Goal: Task Accomplishment & Management: Manage account settings

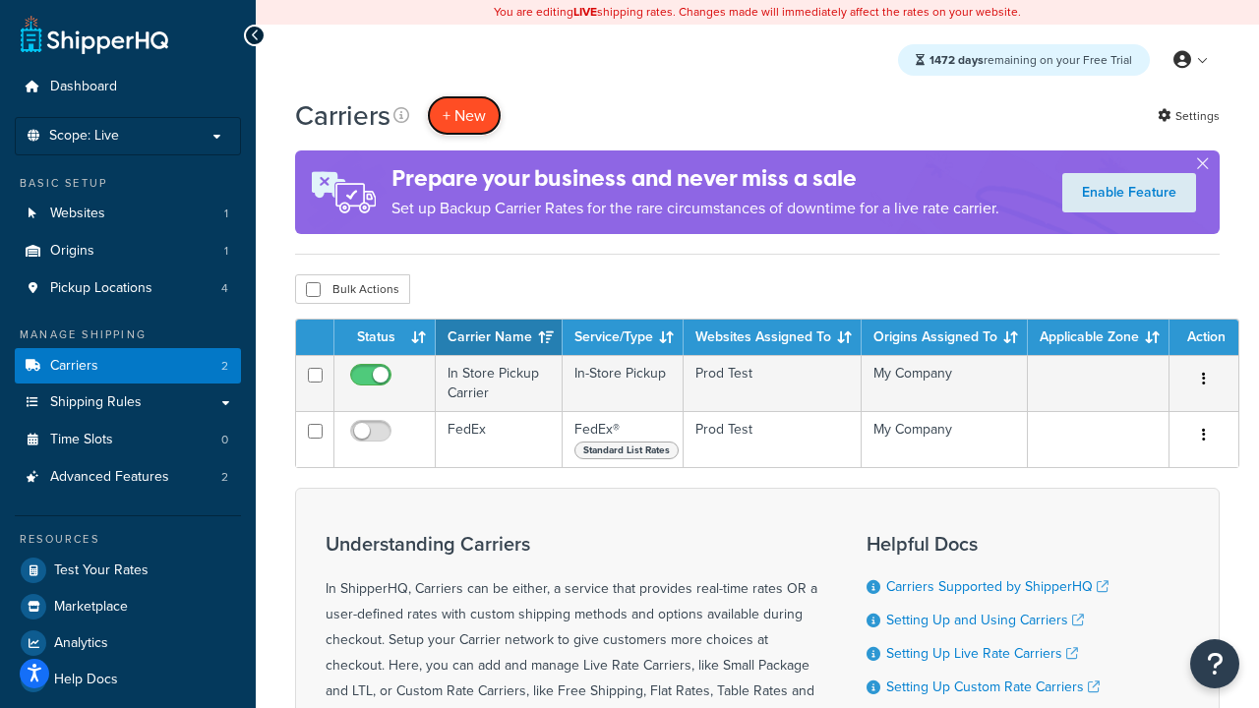
click at [464, 116] on button "+ New" at bounding box center [464, 115] width 75 height 40
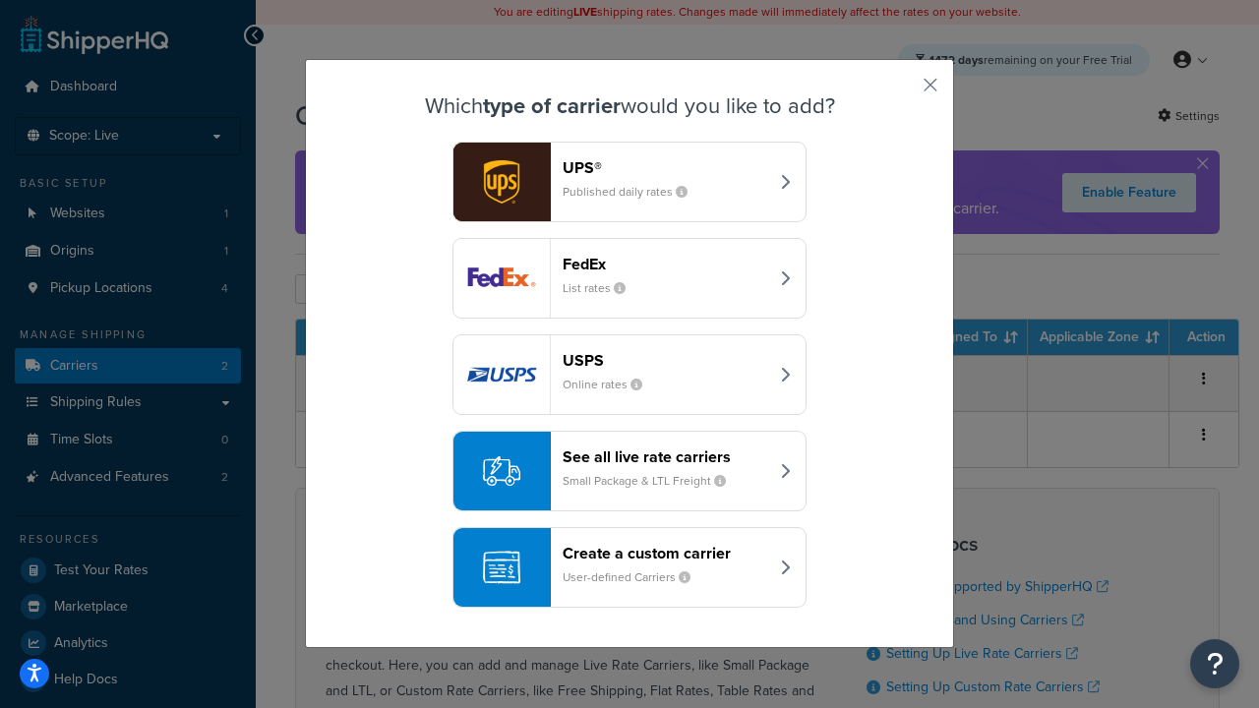
click at [630, 279] on div "FedEx List rates" at bounding box center [666, 278] width 206 height 47
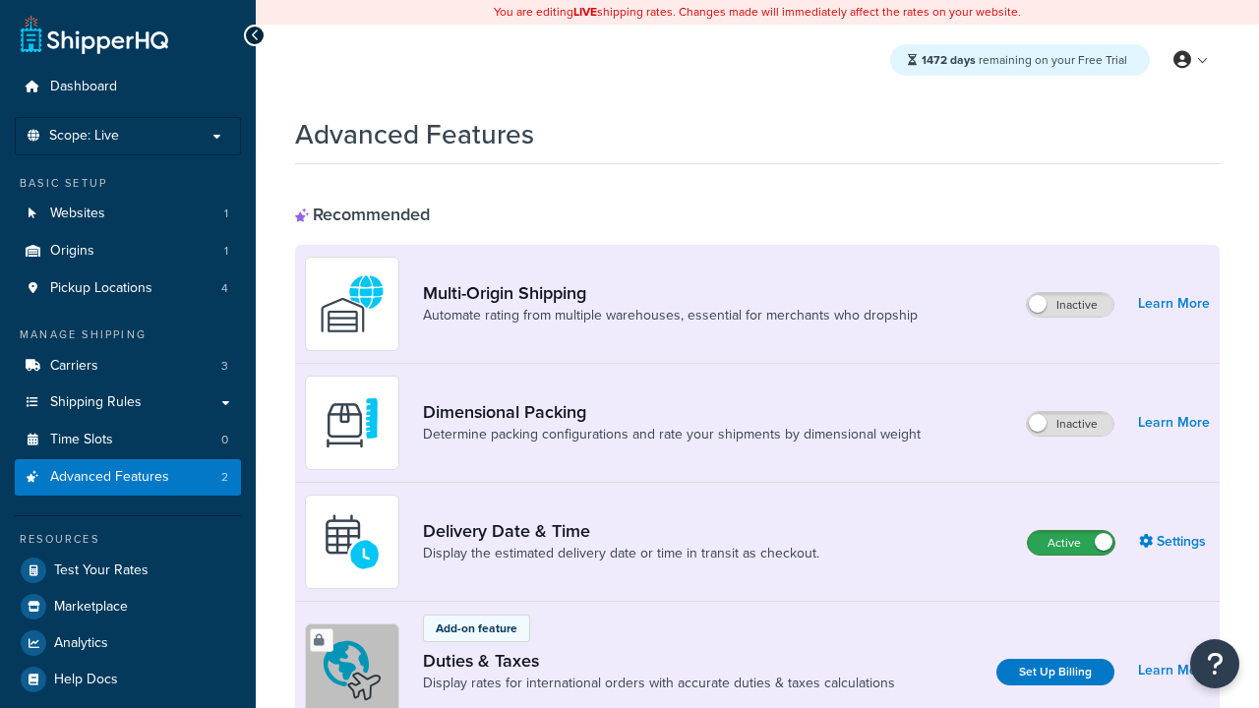
click at [1072, 544] on label "Active" at bounding box center [1071, 543] width 87 height 24
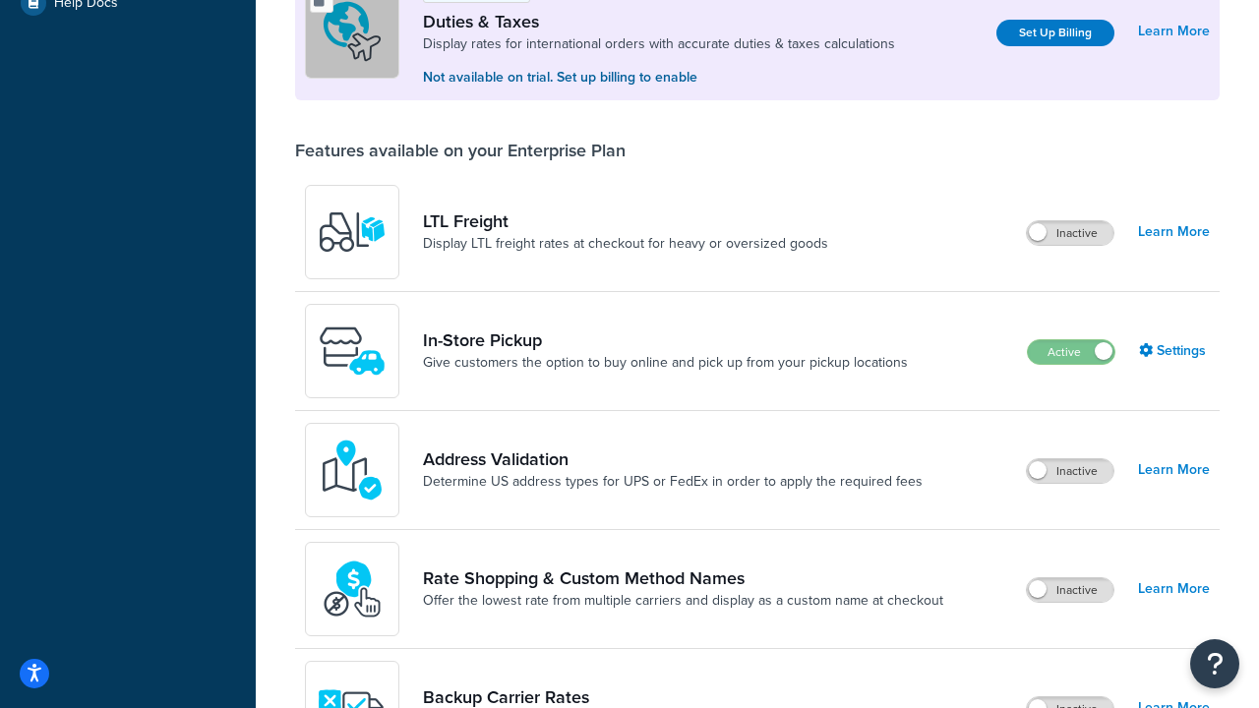
scroll to position [602, 0]
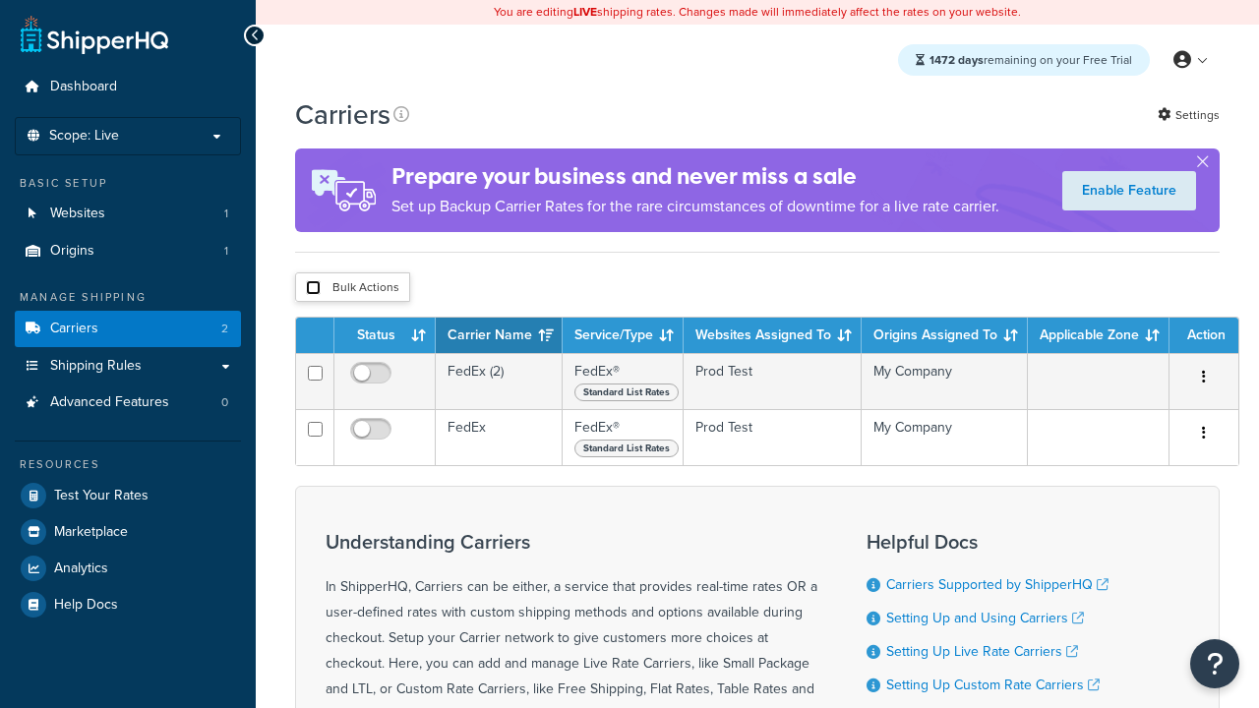
click at [313, 289] on input "checkbox" at bounding box center [313, 287] width 15 height 15
checkbox input "true"
click at [0, 0] on button "Delete" at bounding box center [0, 0] width 0 height 0
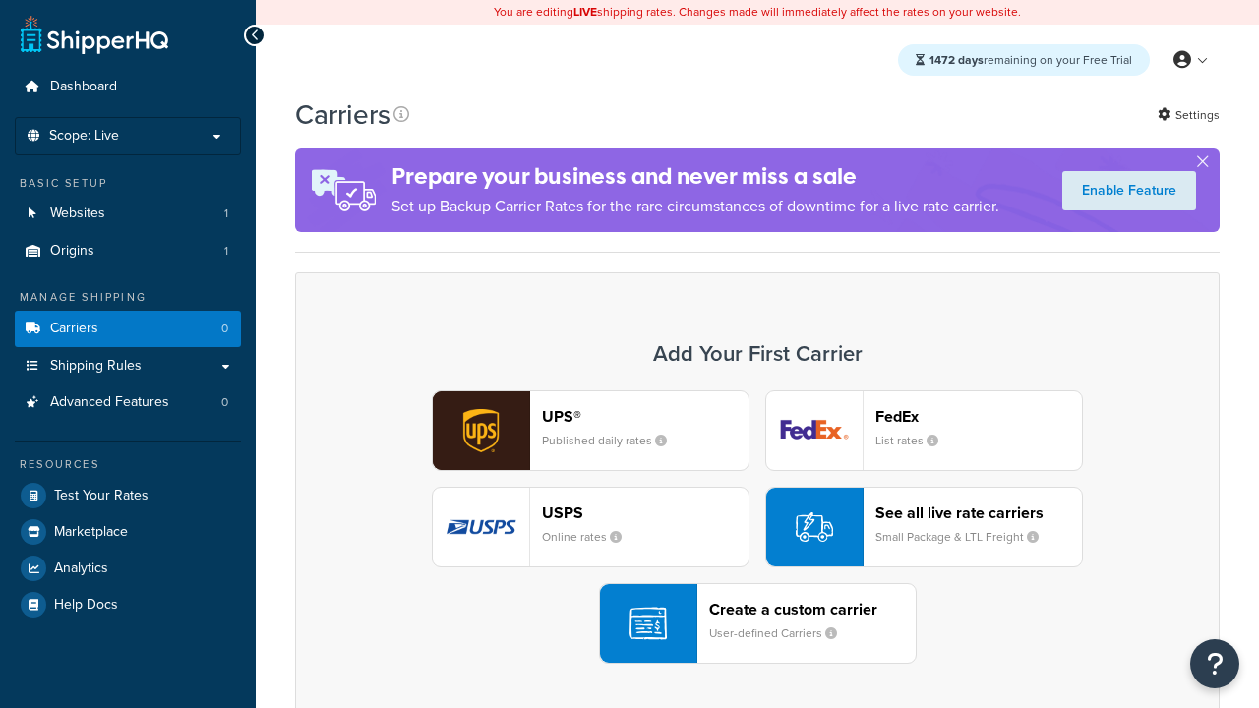
click at [758, 528] on div "UPS® Published daily rates FedEx List rates USPS Online rates See all live rate…" at bounding box center [758, 528] width 884 height 274
click at [979, 417] on header "FedEx" at bounding box center [979, 416] width 207 height 19
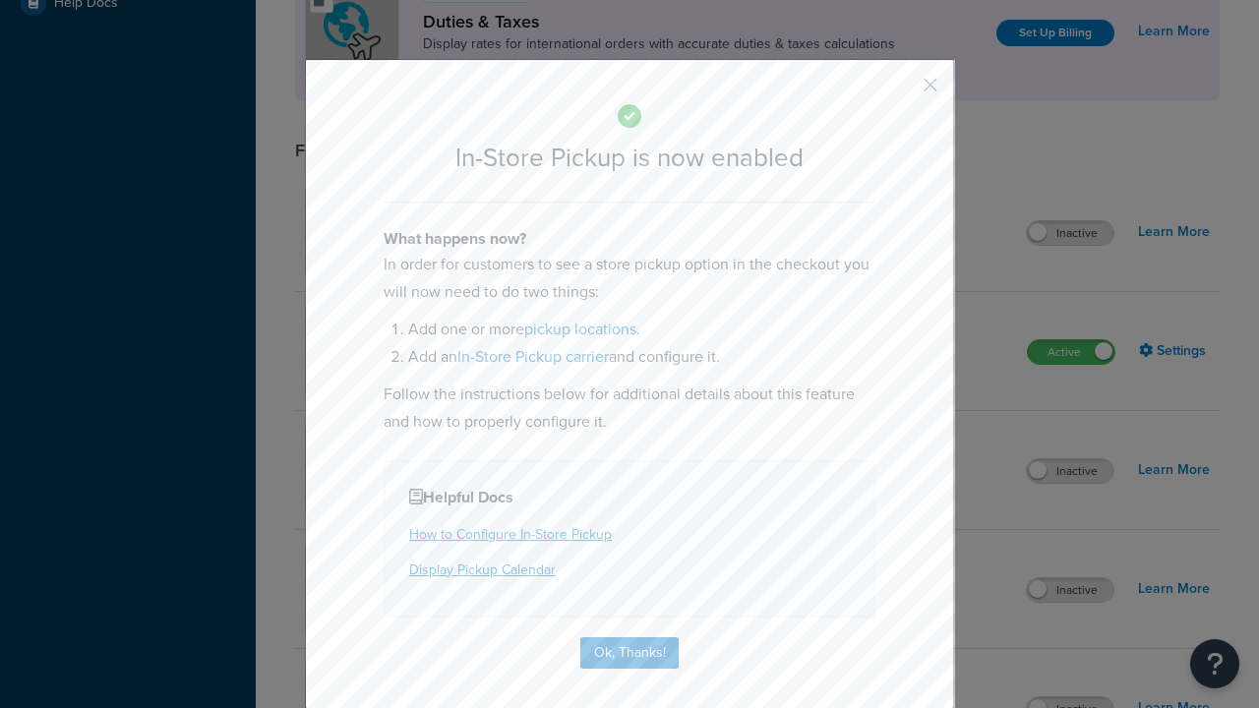
click at [901, 92] on button "button" at bounding box center [901, 92] width 5 height 5
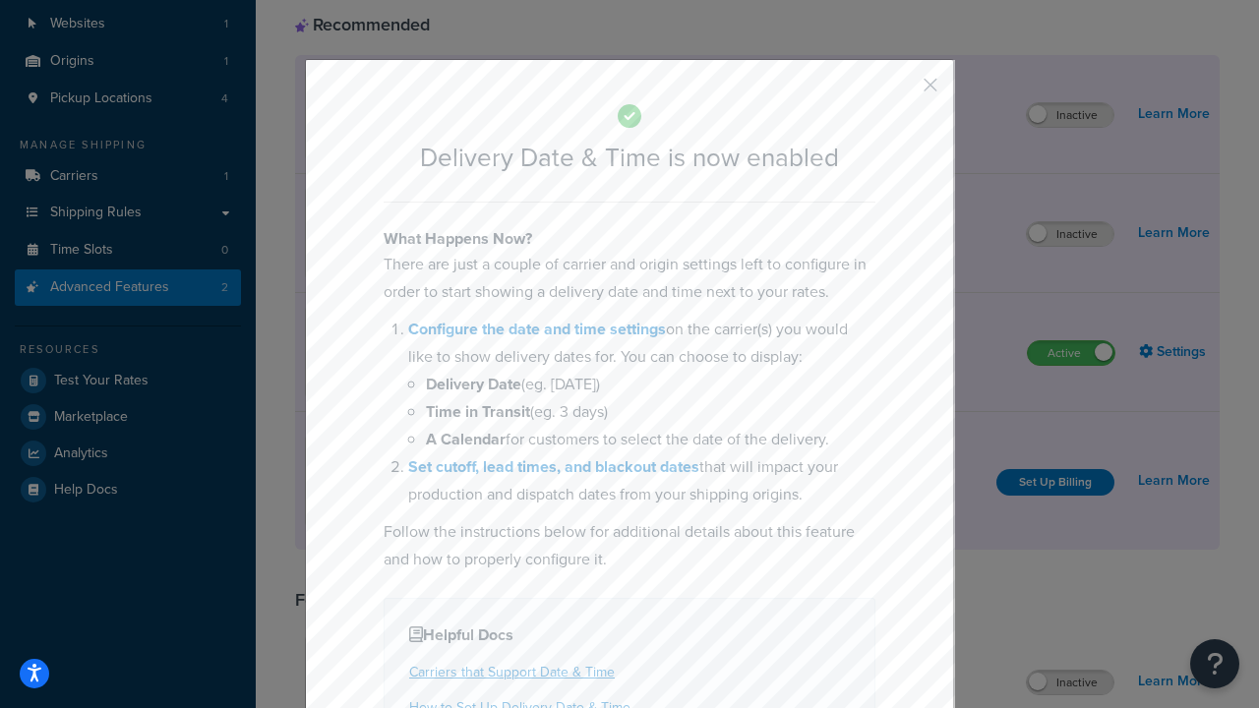
click at [901, 92] on button "button" at bounding box center [901, 92] width 5 height 5
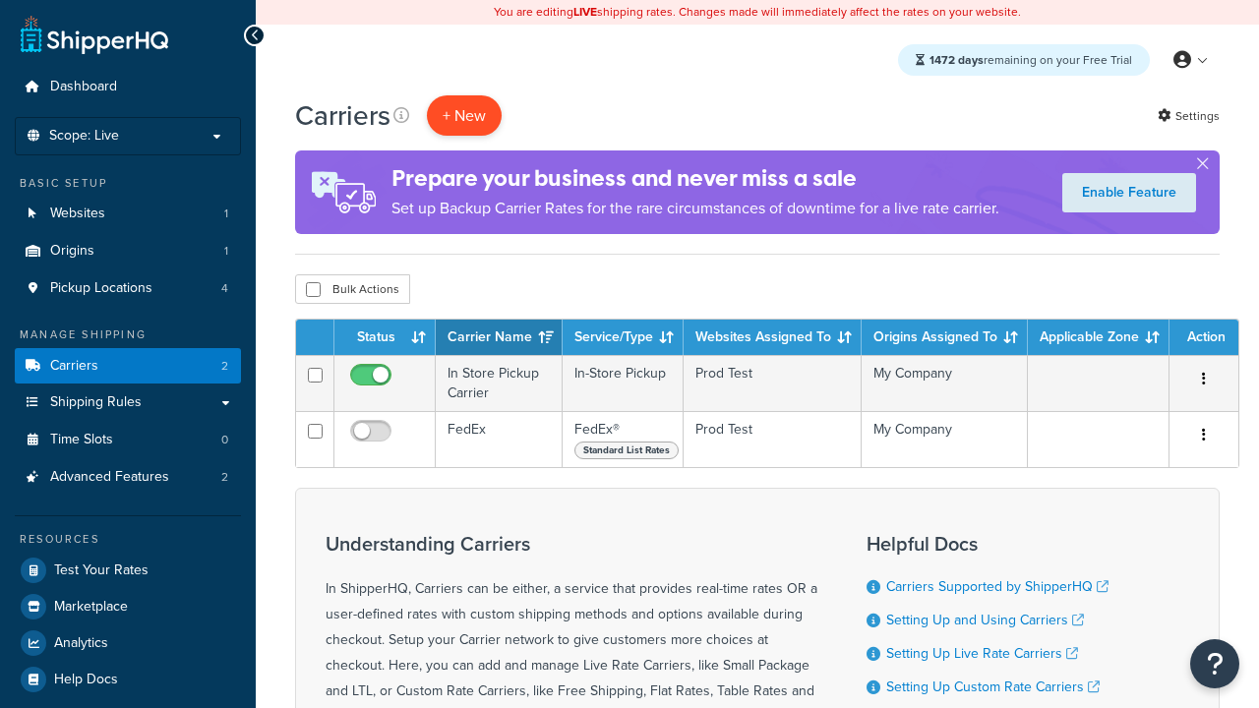
click at [464, 116] on button "+ New" at bounding box center [464, 115] width 75 height 40
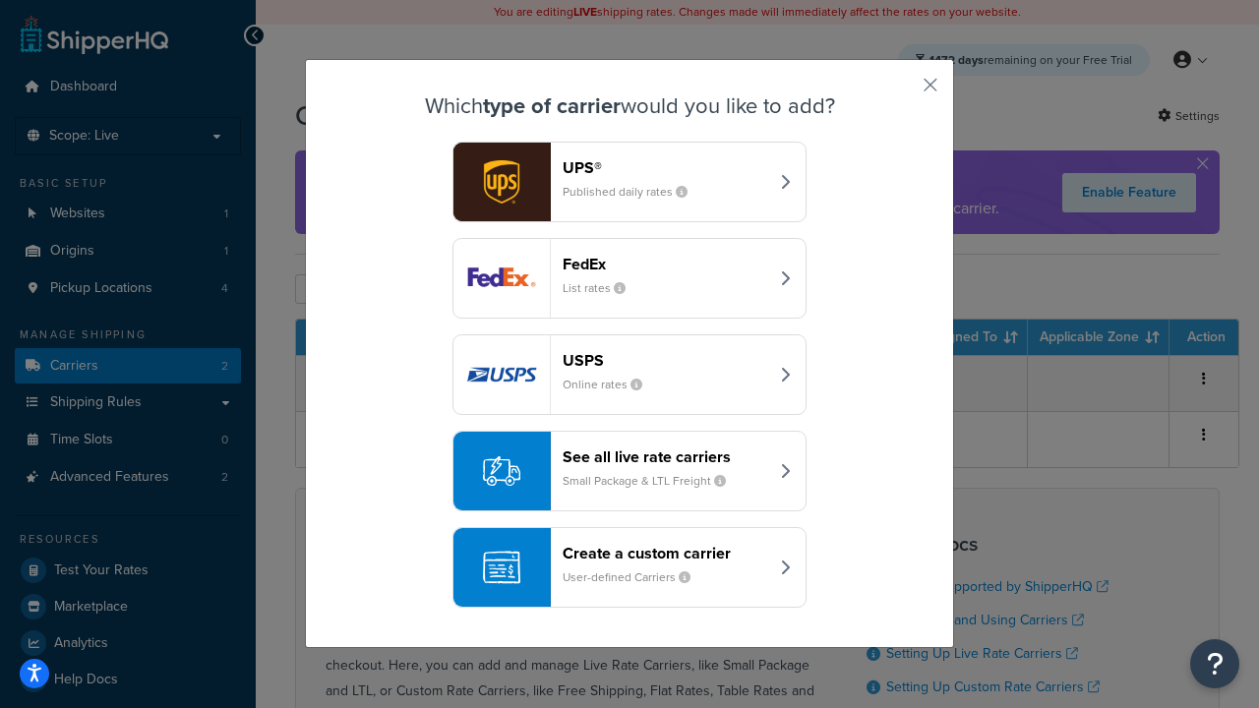
click at [630, 569] on div "Create a custom carrier User-defined Carriers" at bounding box center [666, 567] width 206 height 47
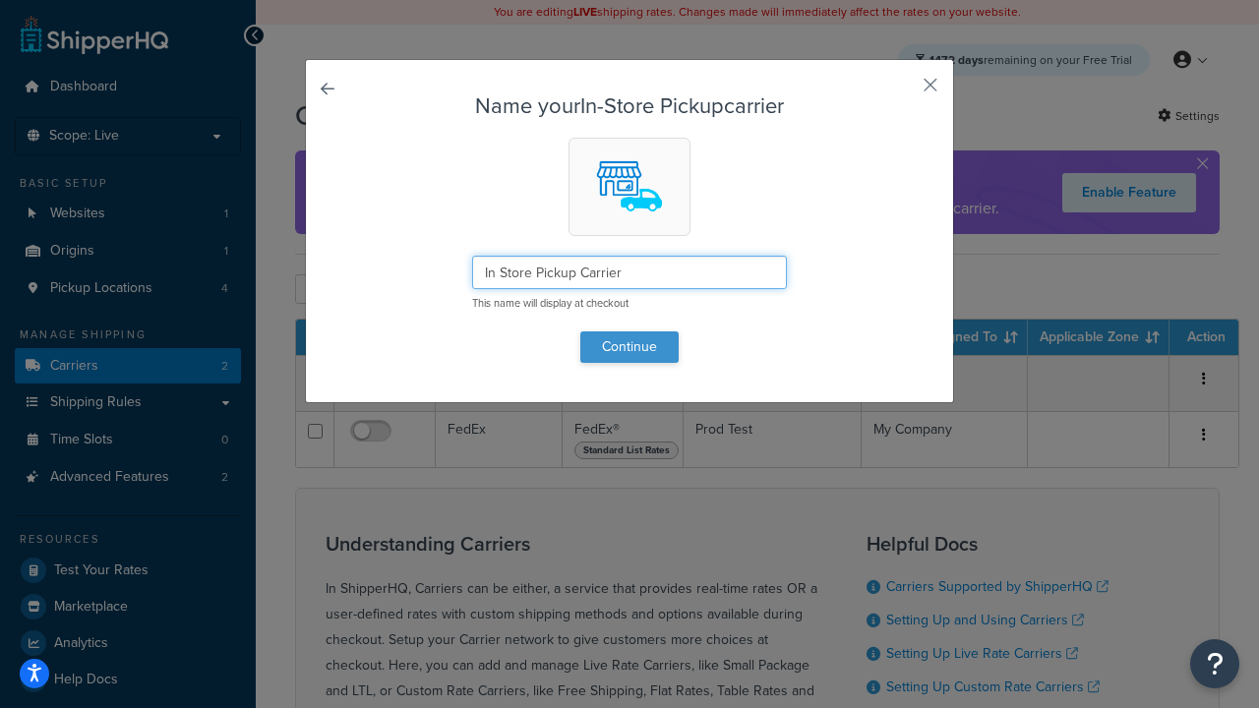
type input "In Store Pickup Carrier"
click at [630, 346] on button "Continue" at bounding box center [630, 347] width 98 height 31
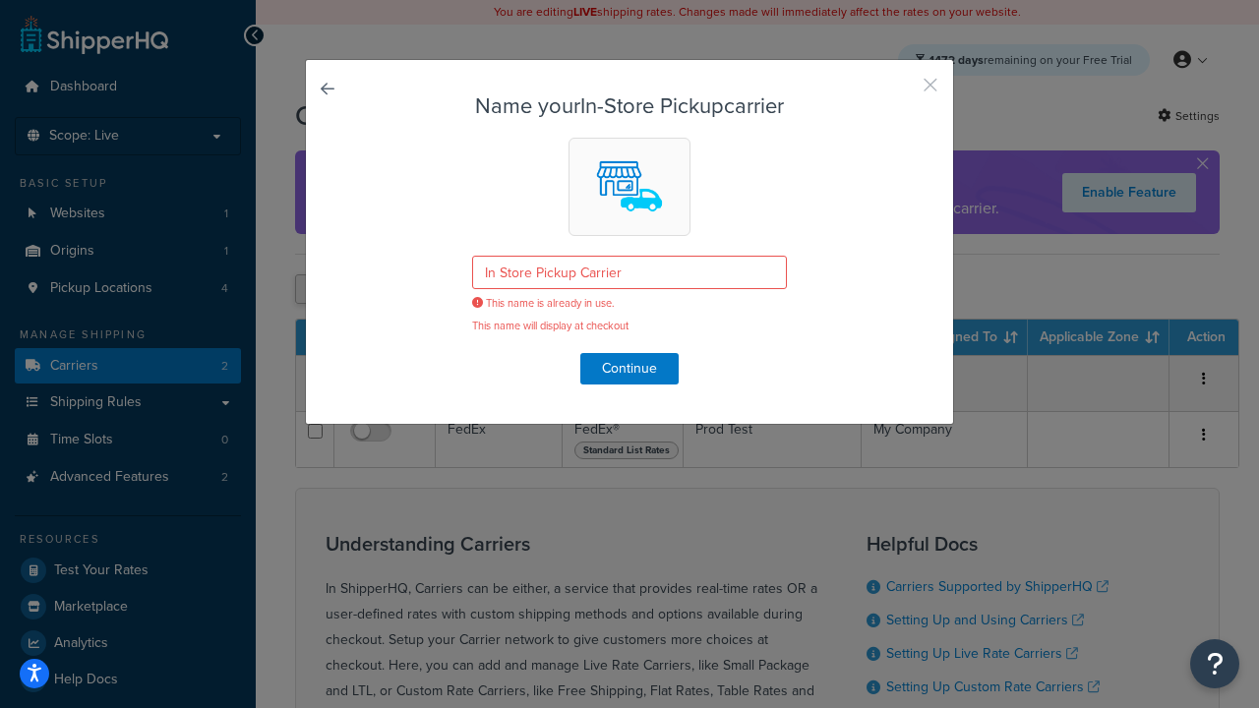
click at [901, 92] on button "button" at bounding box center [901, 92] width 5 height 5
click at [313, 291] on input "checkbox" at bounding box center [313, 289] width 15 height 15
checkbox input "true"
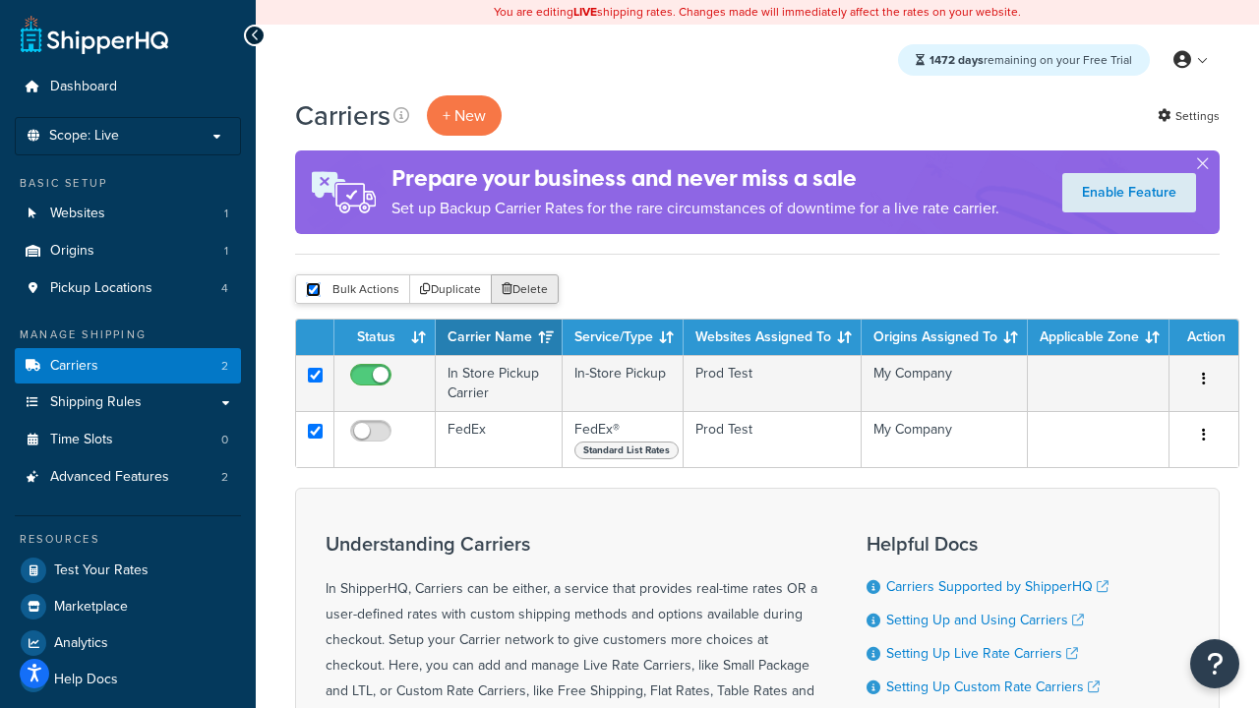
click at [523, 291] on button "Delete" at bounding box center [525, 290] width 68 height 30
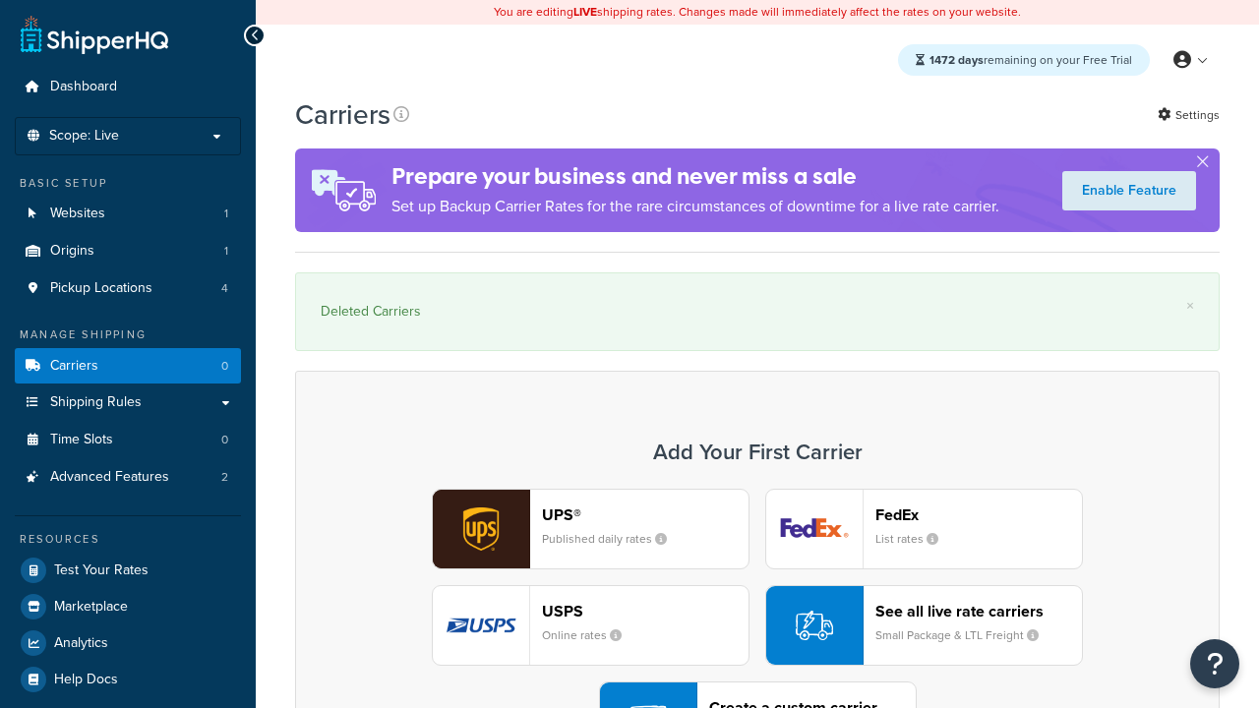
click at [758, 572] on div "UPS® Published daily rates FedEx List rates USPS Online rates See all live rate…" at bounding box center [758, 626] width 884 height 274
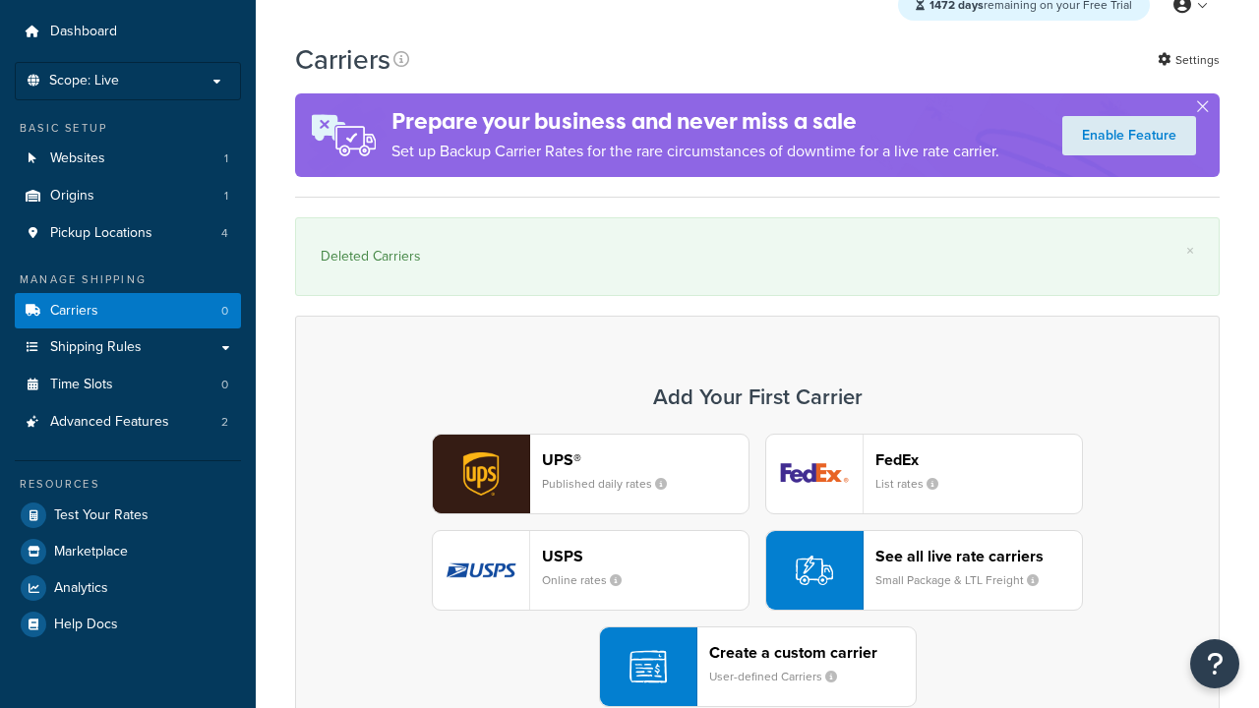
click at [758, 668] on div "Create a custom carrier User-defined Carriers" at bounding box center [812, 667] width 207 height 47
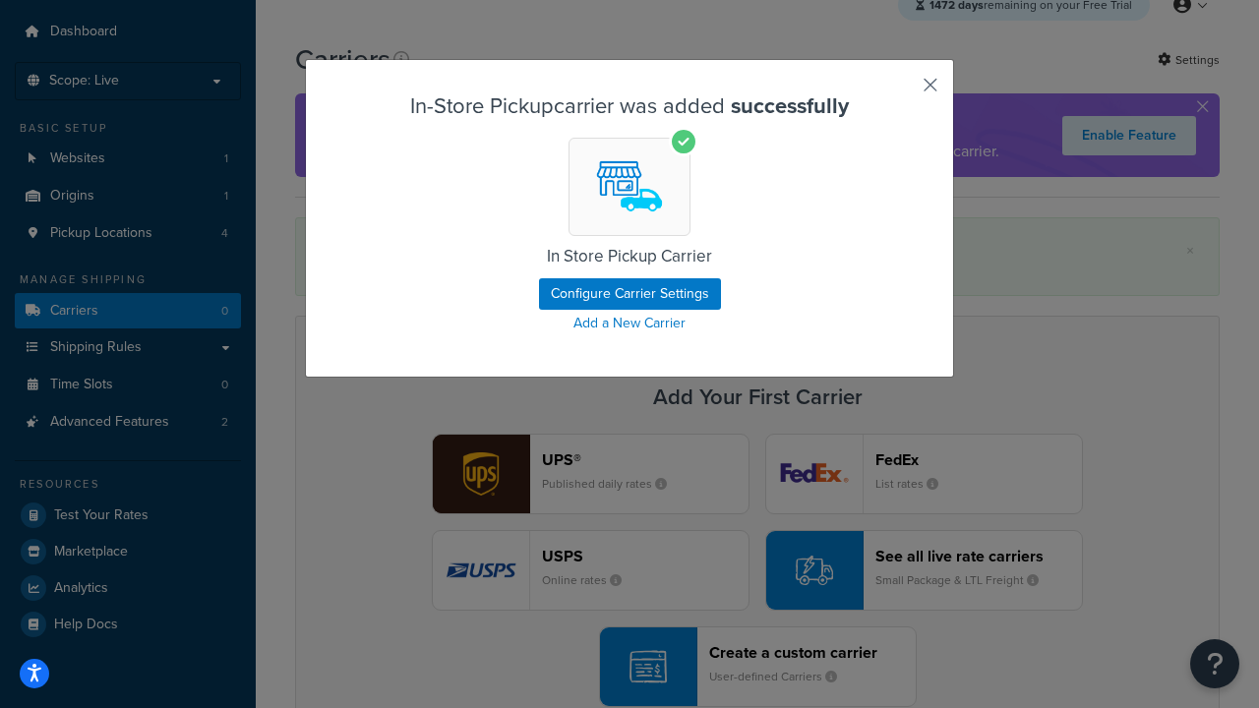
click at [901, 92] on button "button" at bounding box center [901, 92] width 5 height 5
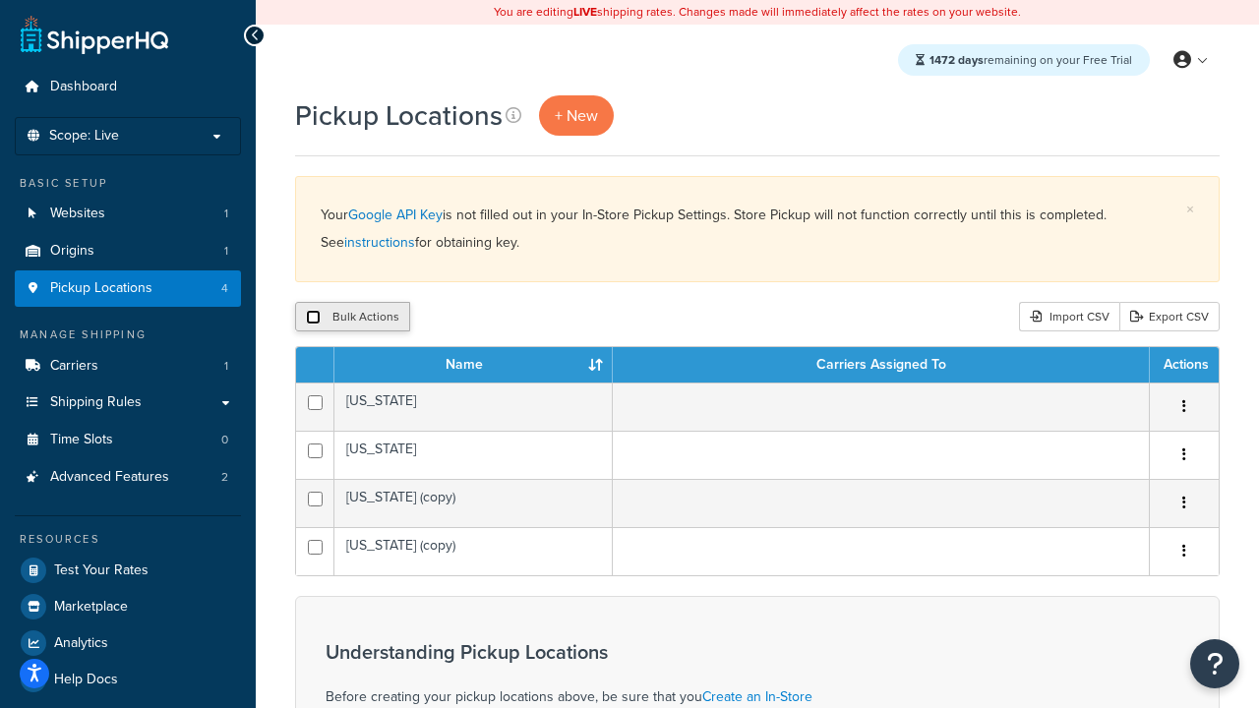
click at [313, 319] on input "checkbox" at bounding box center [313, 317] width 15 height 15
checkbox input "true"
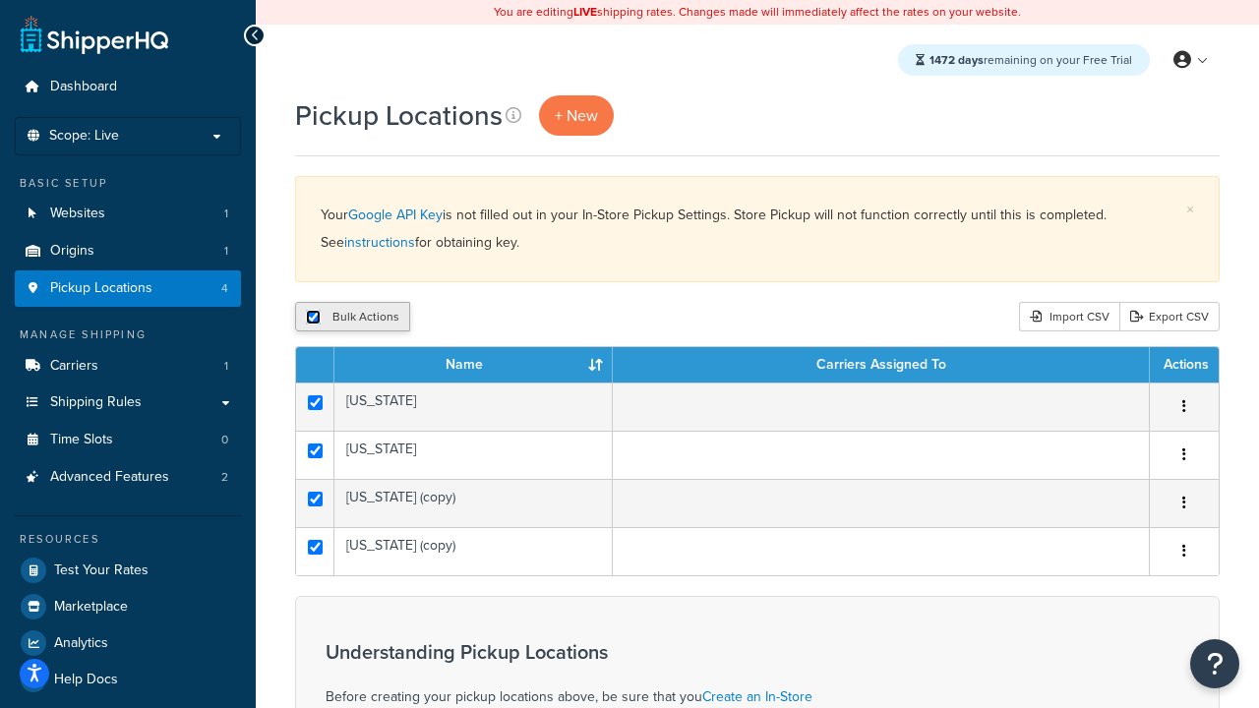
checkbox input "true"
click at [523, 319] on button "Delete" at bounding box center [525, 317] width 68 height 30
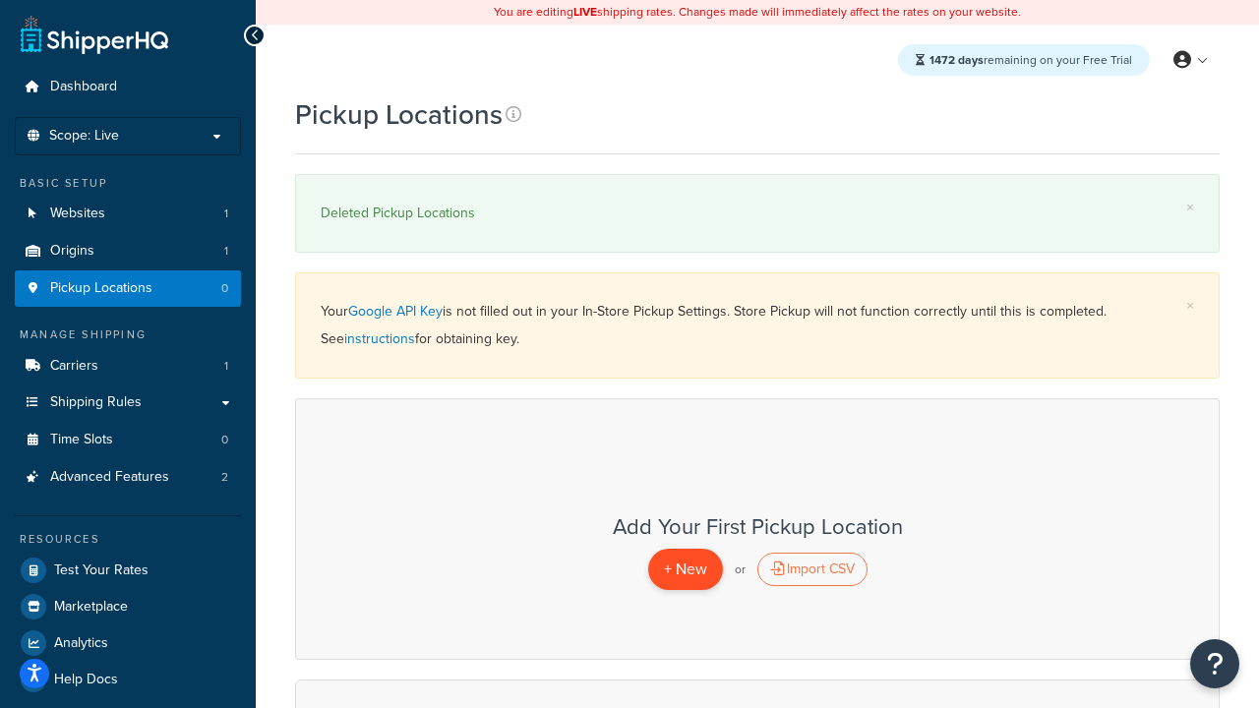
click at [685, 570] on span "+ New" at bounding box center [685, 569] width 43 height 23
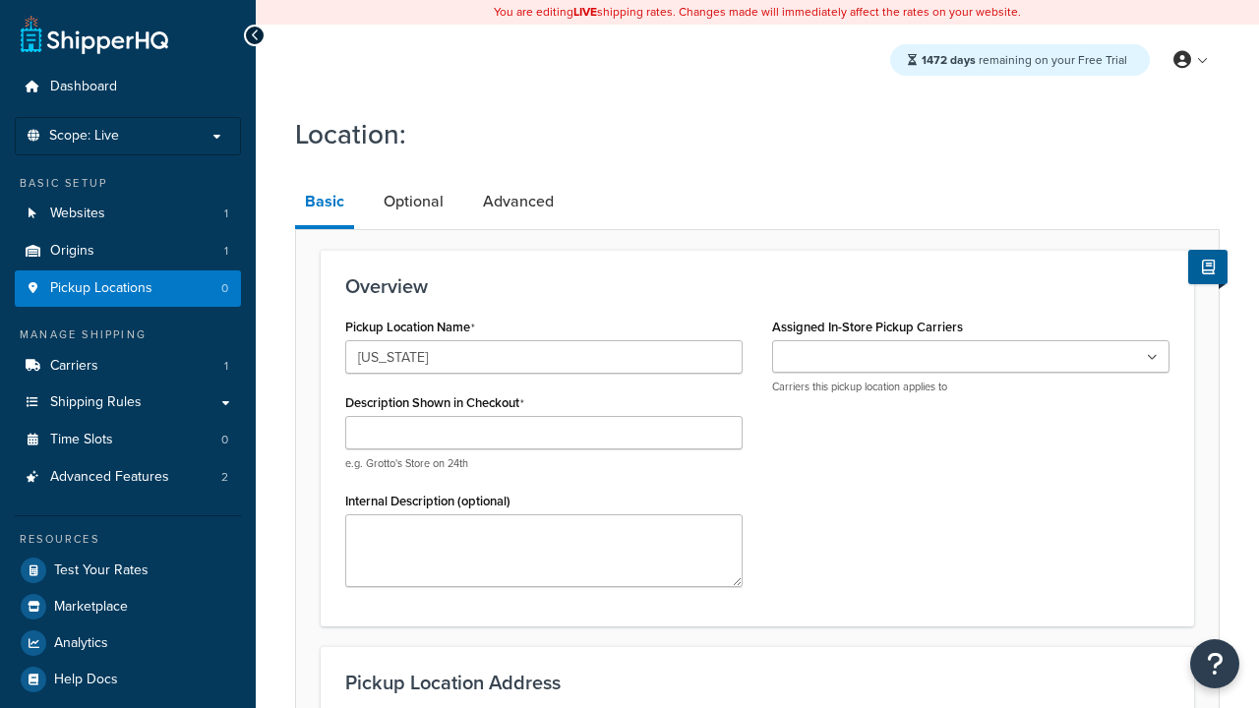
type input "[US_STATE]"
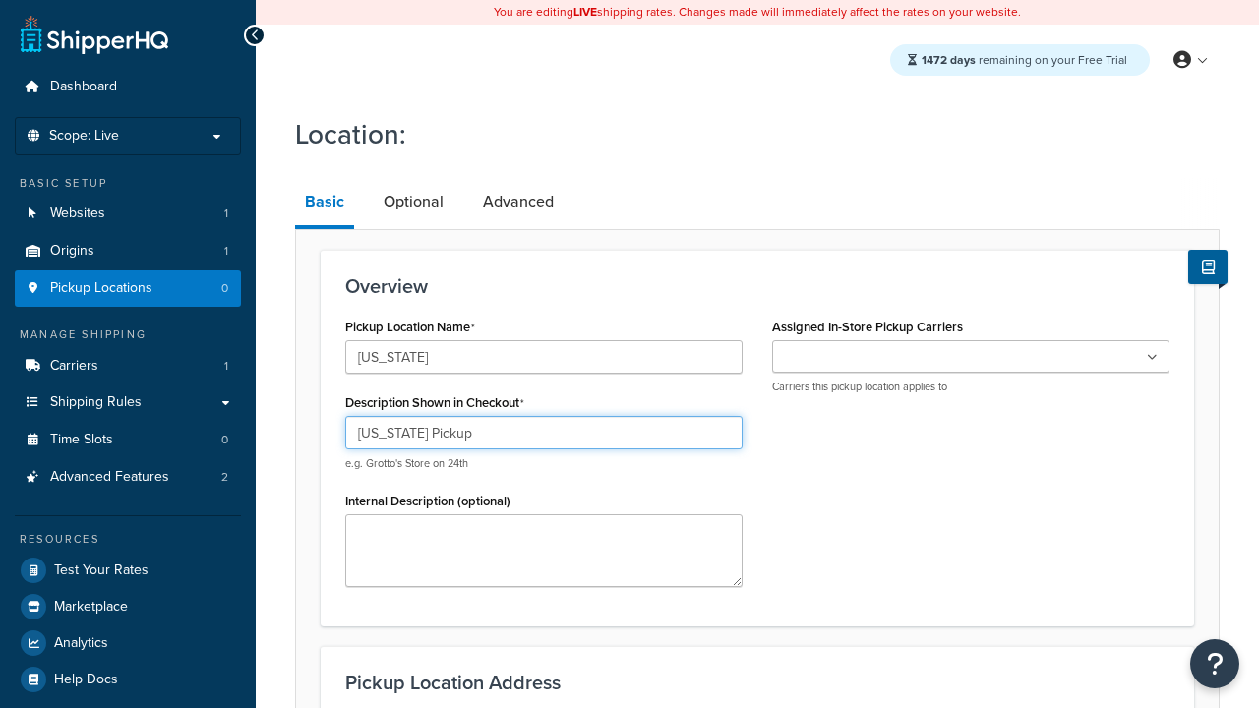
type input "California Pickup"
click at [971, 357] on ul at bounding box center [971, 356] width 398 height 32
type input "3385 Michelson Drive"
type input "Suite B"
type input "Irvine"
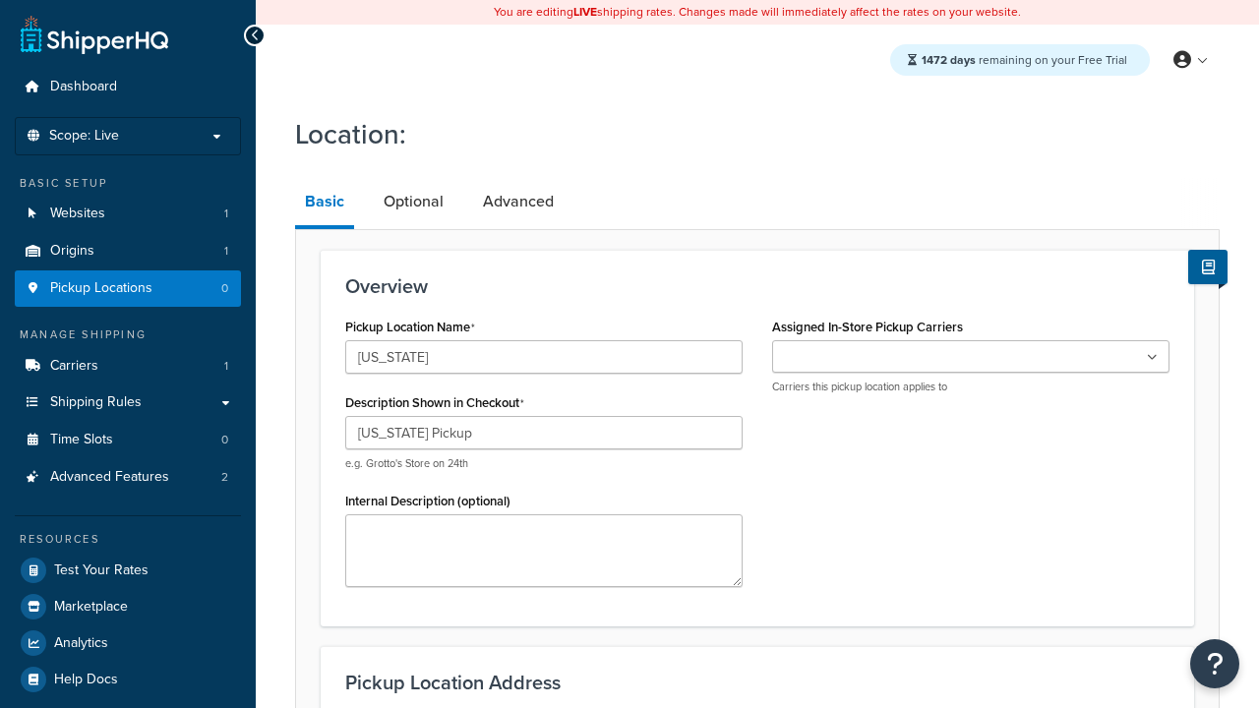
select select "5"
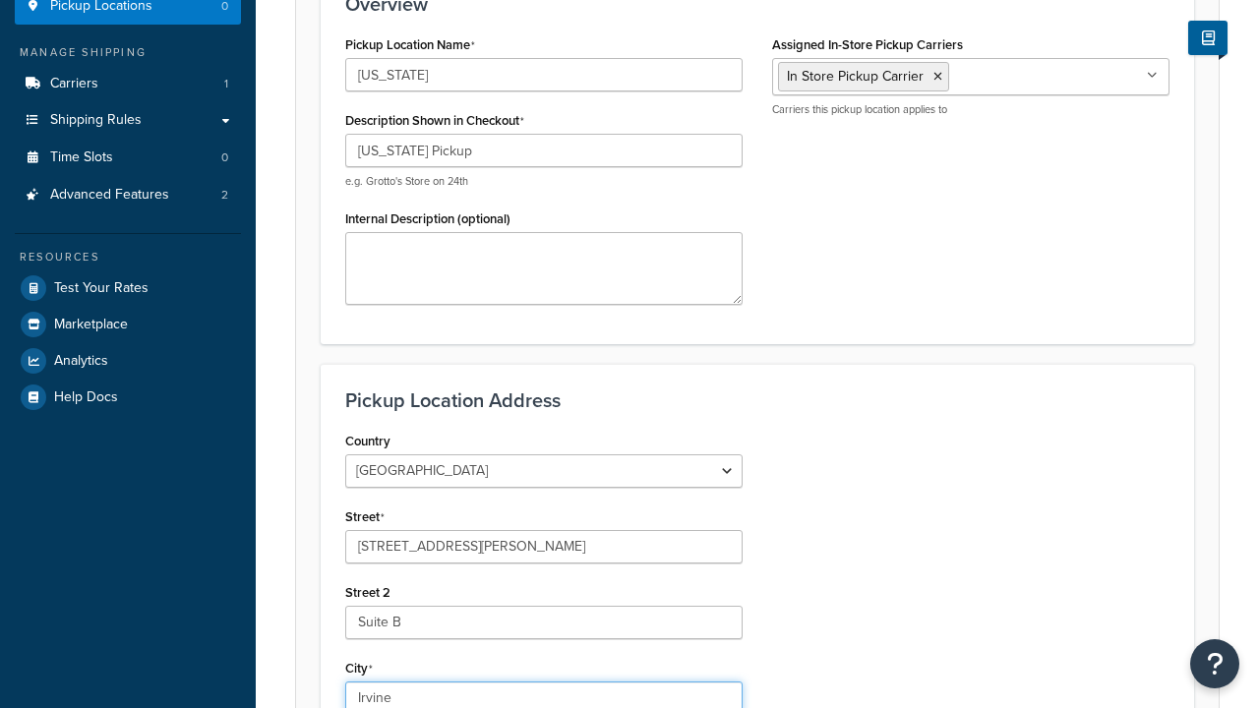
type input "Irvine"
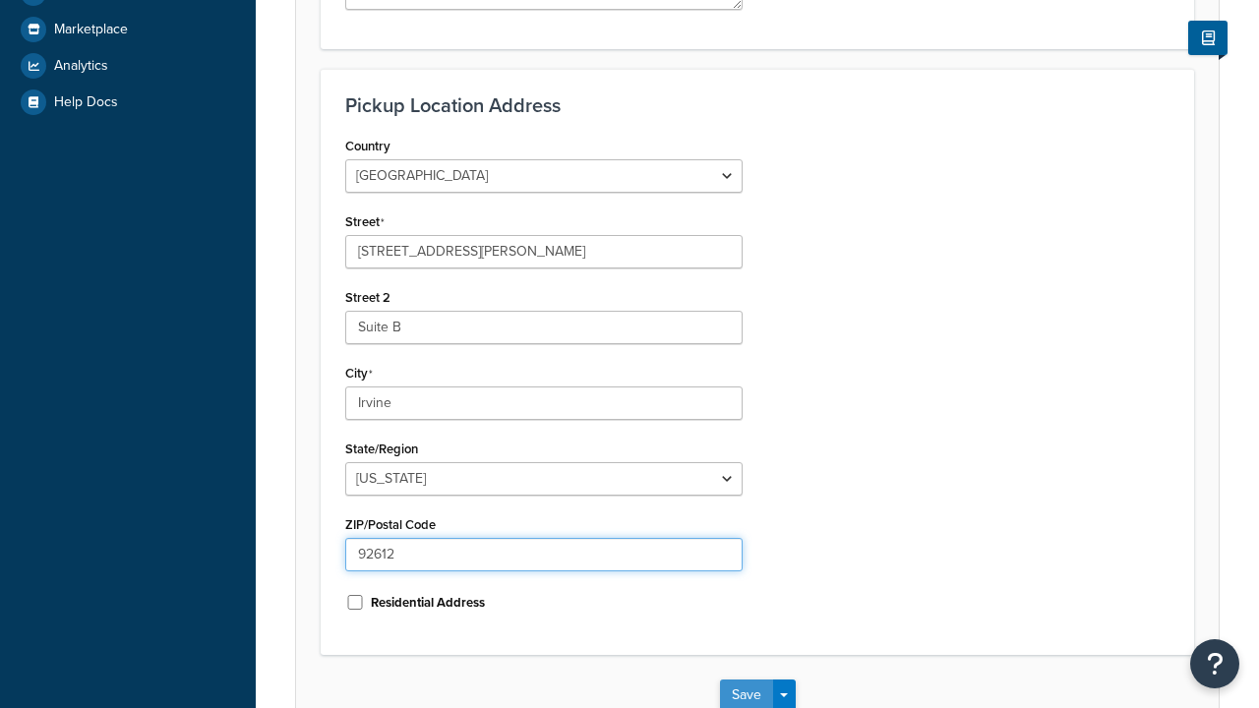
type input "92612"
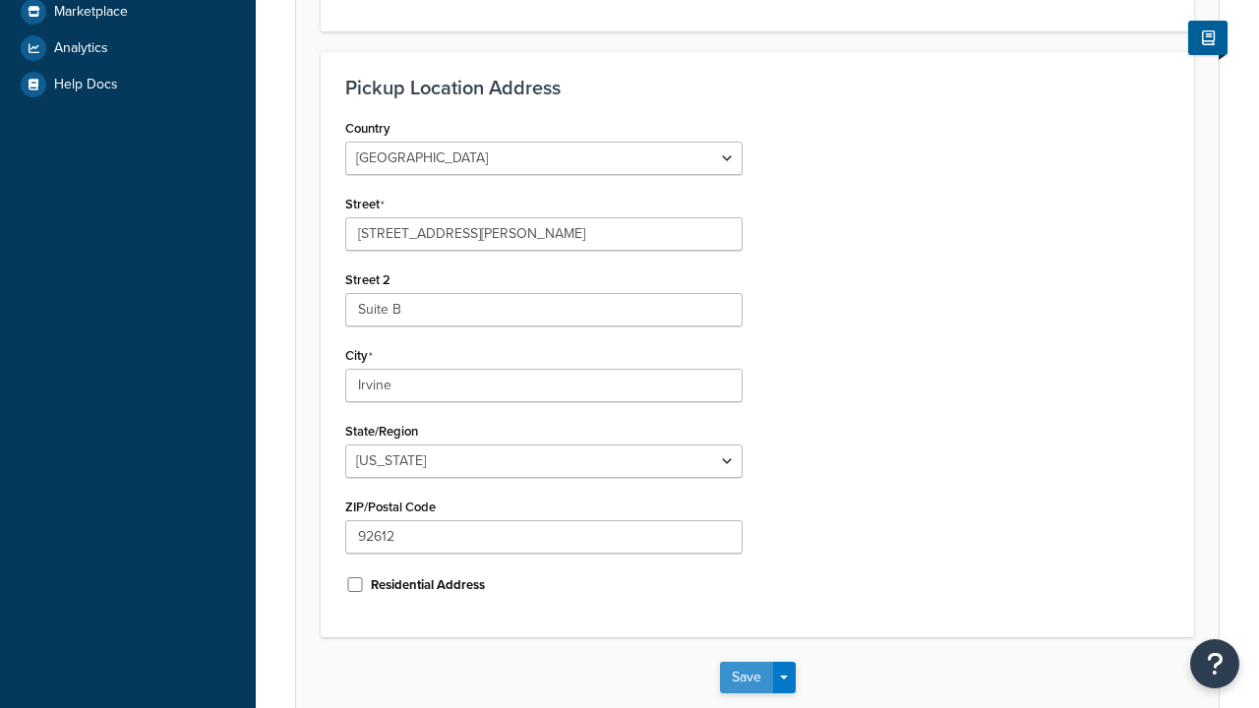
click at [746, 662] on button "Save" at bounding box center [746, 677] width 53 height 31
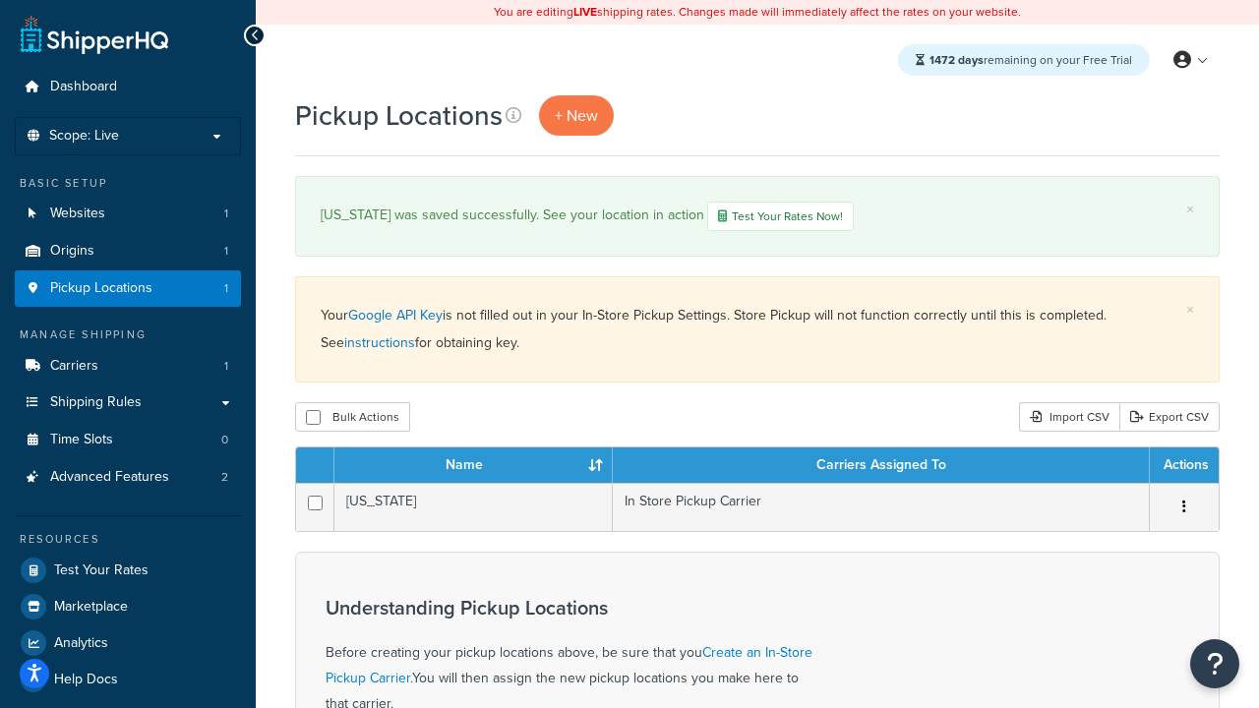
click at [473, 468] on th "Name" at bounding box center [474, 465] width 278 height 35
click at [882, 468] on th "Carriers Assigned To" at bounding box center [881, 465] width 537 height 35
click at [1184, 468] on th "Actions" at bounding box center [1184, 465] width 69 height 35
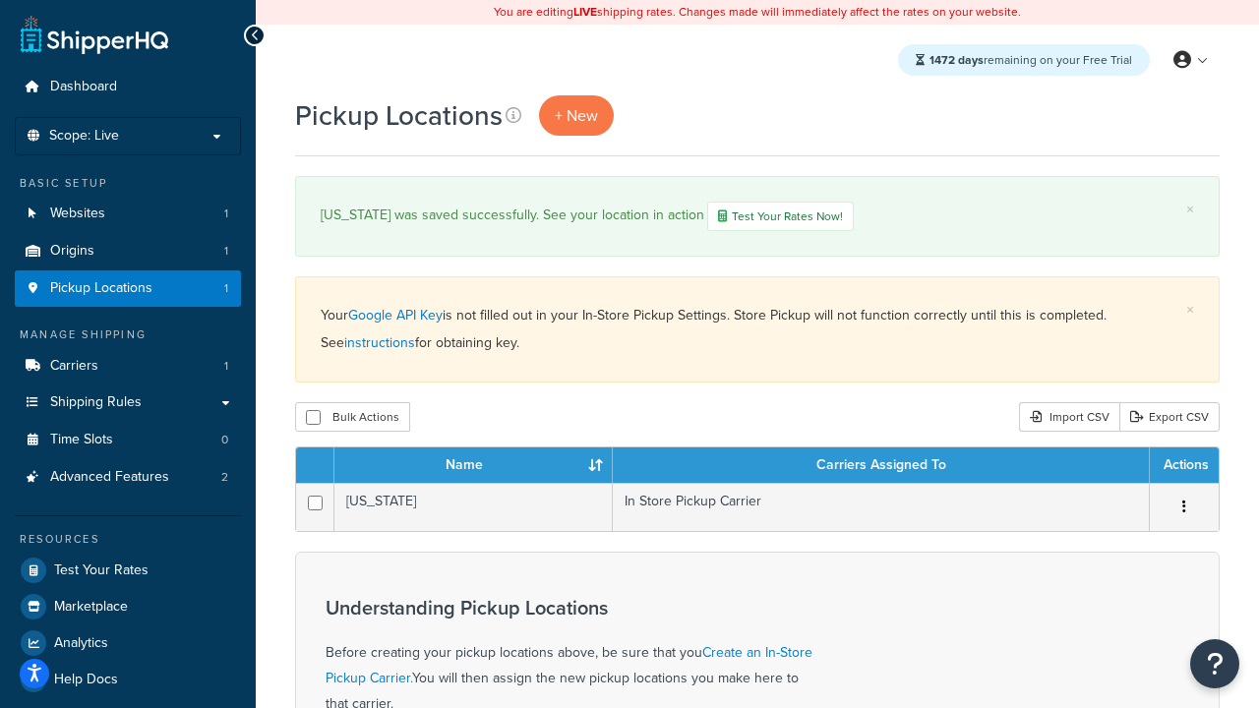
click at [1184, 468] on th "Actions" at bounding box center [1184, 465] width 69 height 35
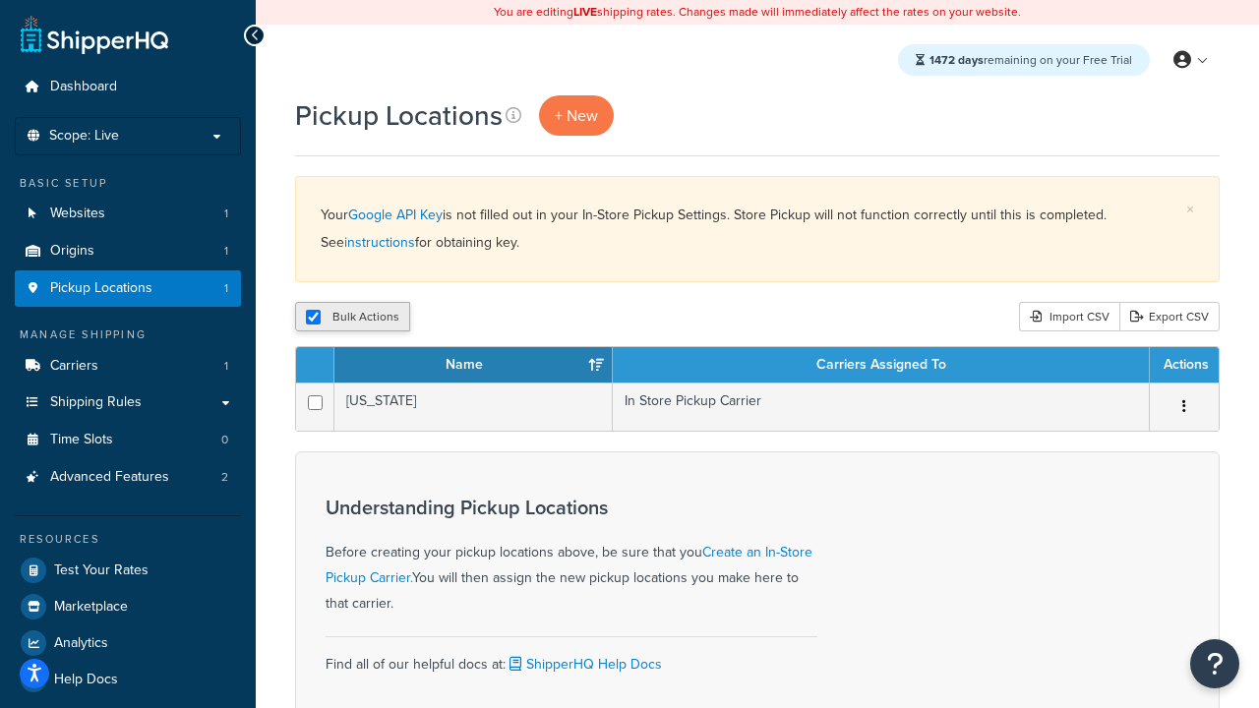
click at [313, 319] on input "checkbox" at bounding box center [313, 317] width 15 height 15
checkbox input "false"
click at [313, 319] on input "checkbox" at bounding box center [313, 317] width 15 height 15
checkbox input "true"
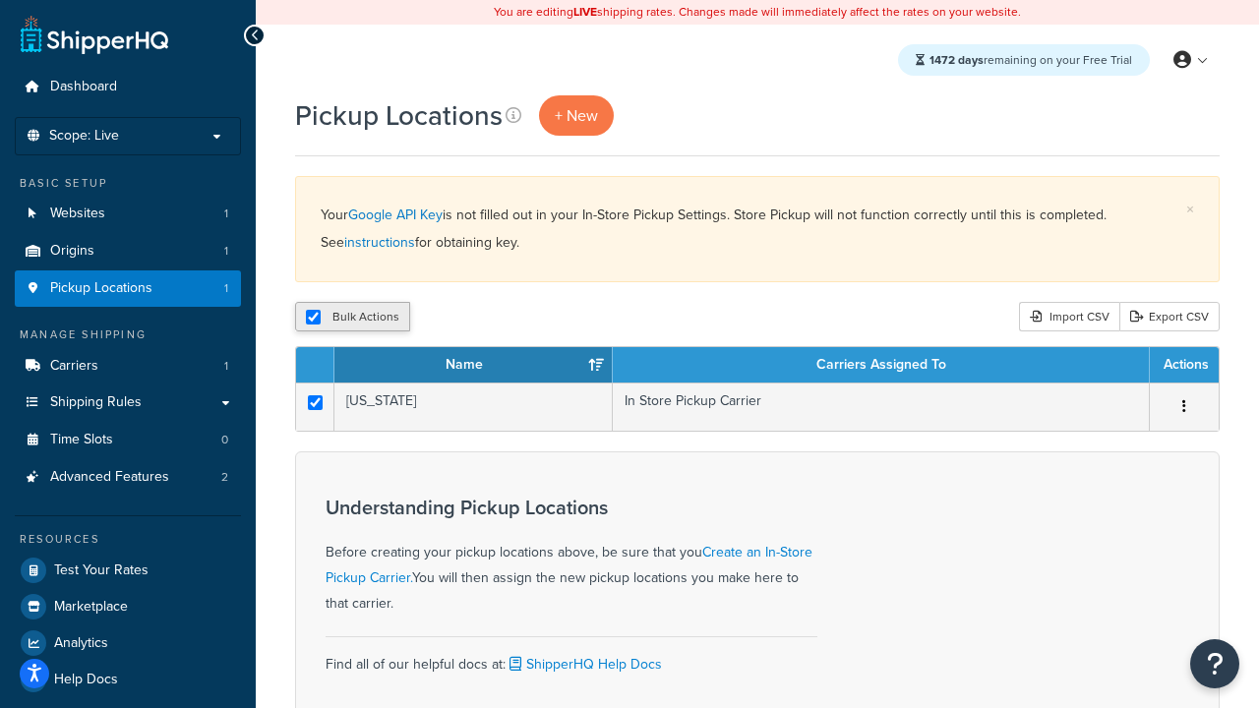
checkbox input "true"
click at [523, 319] on button "Delete" at bounding box center [525, 317] width 68 height 30
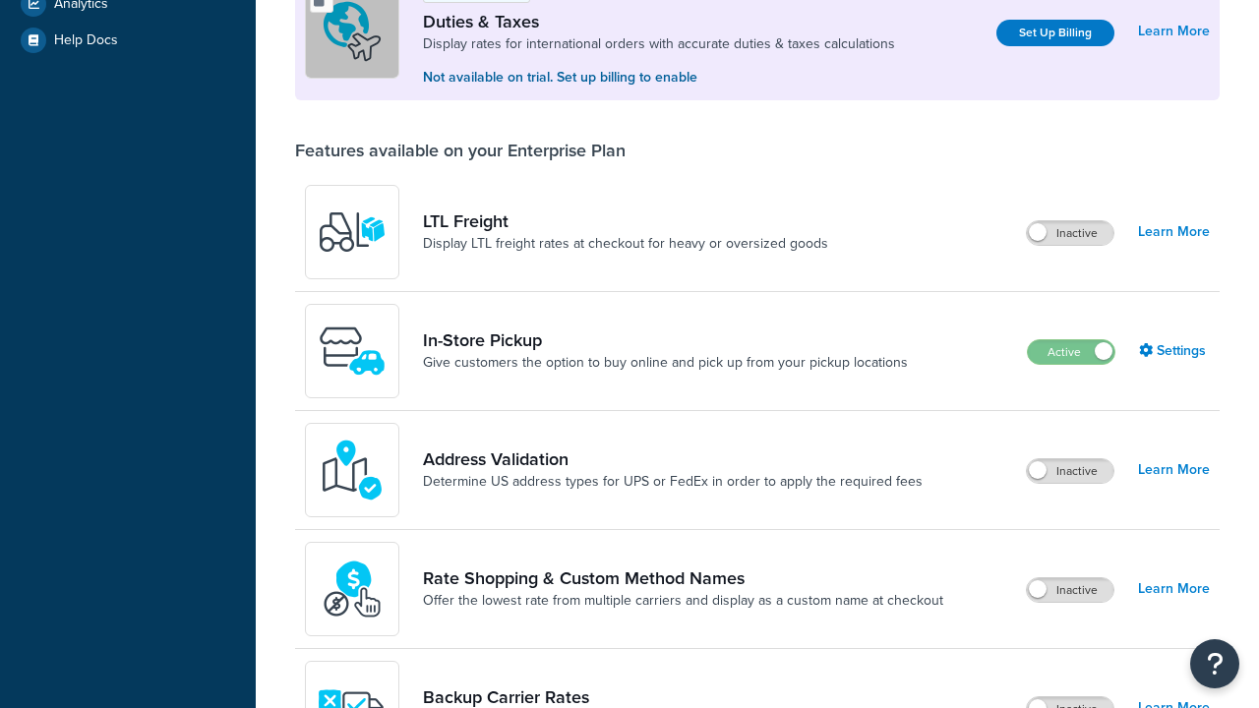
scroll to position [603, 0]
